Goal: Check status

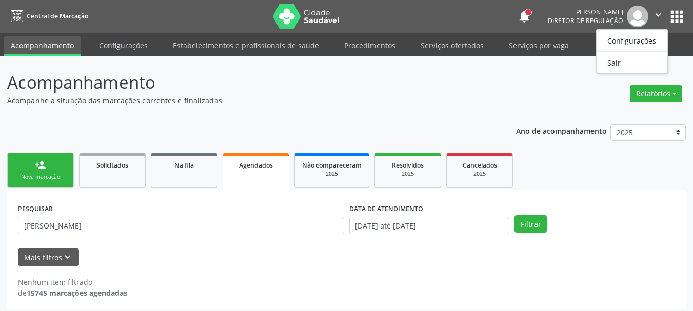
click at [633, 249] on div "Mais filtros keyboard_arrow_down" at bounding box center [346, 258] width 662 height 18
drag, startPoint x: 689, startPoint y: 257, endPoint x: 691, endPoint y: 247, distance: 9.9
click at [657, 258] on div "Acompanhamento Acompanhe a situação das marcações correntes e finalizadas Relat…" at bounding box center [346, 186] width 693 height 260
click at [627, 209] on div "PESQUISAR [PERSON_NAME] DATA DE ATENDIMENTO [DATE] até [DATE] Filtrar" at bounding box center [346, 221] width 662 height 40
drag, startPoint x: 596, startPoint y: 144, endPoint x: 583, endPoint y: 116, distance: 30.7
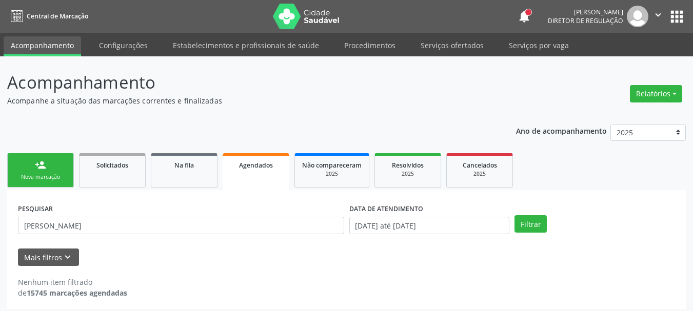
click at [583, 117] on div "Ano de acompanhamento 2025 2024" at bounding box center [601, 134] width 170 height 34
click at [616, 176] on ul "person_add Nova marcação Solicitados Na fila Agendados Não compareceram 2025 Re…" at bounding box center [346, 171] width 679 height 40
click at [621, 235] on div "PESQUISAR [PERSON_NAME] DATA DE ATENDIMENTO [DATE] até [DATE] Filtrar" at bounding box center [346, 221] width 662 height 40
click at [629, 206] on div "PESQUISAR [PERSON_NAME] DATA DE ATENDIMENTO [DATE] até [DATE] Filtrar" at bounding box center [346, 221] width 662 height 40
click at [687, 191] on div "Acompanhamento Acompanhe a situação das marcações correntes e finalizadas Relat…" at bounding box center [346, 186] width 693 height 260
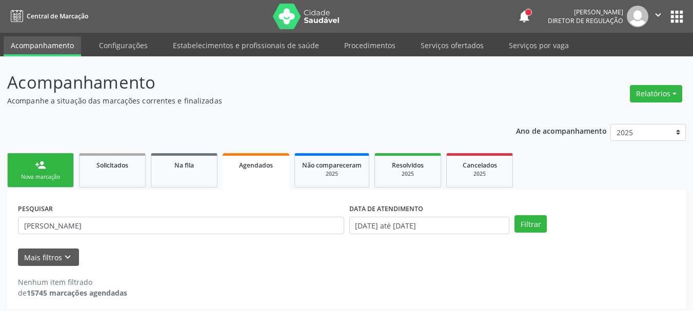
click at [610, 239] on div "PESQUISAR [PERSON_NAME] DATA DE ATENDIMENTO [DATE] até [DATE] Filtrar" at bounding box center [346, 221] width 662 height 40
